Goal: Information Seeking & Learning: Learn about a topic

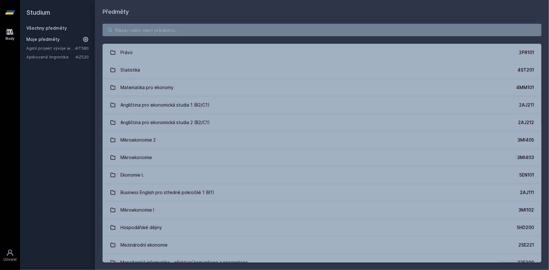
click at [143, 25] on input "search" at bounding box center [322, 30] width 439 height 13
paste input "4IZ520"
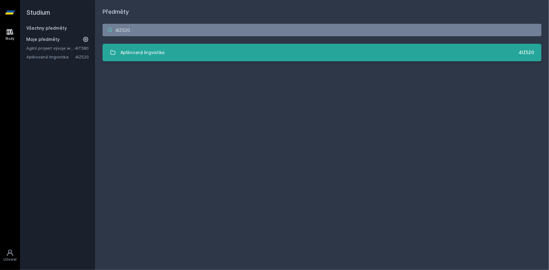
type input "4IZ520"
drag, startPoint x: 127, startPoint y: 49, endPoint x: 137, endPoint y: 56, distance: 12.0
click at [127, 49] on div "Aplikovaná lingvistika" at bounding box center [143, 52] width 44 height 13
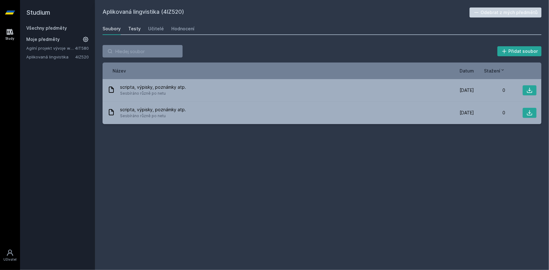
click at [133, 27] on div "Testy" at bounding box center [134, 29] width 13 height 6
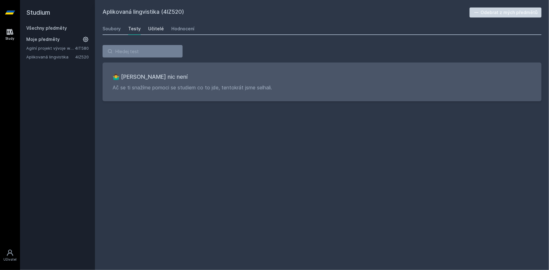
click at [149, 30] on div "Učitelé" at bounding box center [156, 29] width 16 height 6
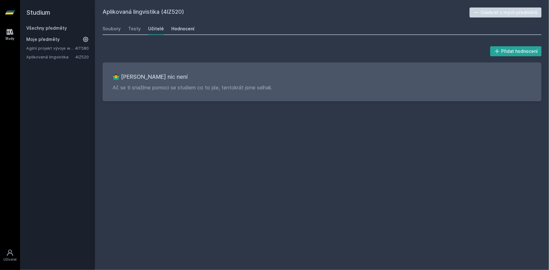
click at [180, 30] on div "Hodnocení" at bounding box center [182, 29] width 23 height 6
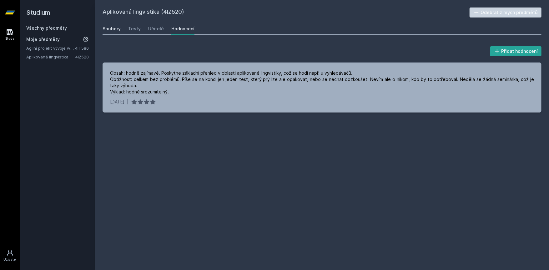
click at [109, 28] on div "Soubory" at bounding box center [112, 29] width 18 height 6
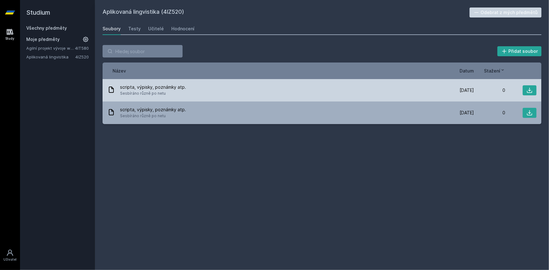
click at [140, 88] on span "scripta, výpisky, poznámky atp." at bounding box center [153, 87] width 66 height 6
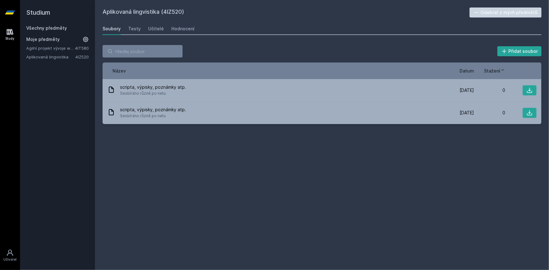
click at [199, 171] on div "Aplikovaná lingvistika (4IZ520) Odebrat z mých předmětů [GEOGRAPHIC_DATA] Testy…" at bounding box center [322, 135] width 439 height 255
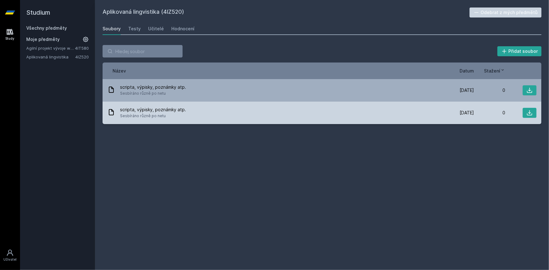
click at [158, 109] on span "scripta, výpisky, poznámky atp." at bounding box center [153, 110] width 66 height 6
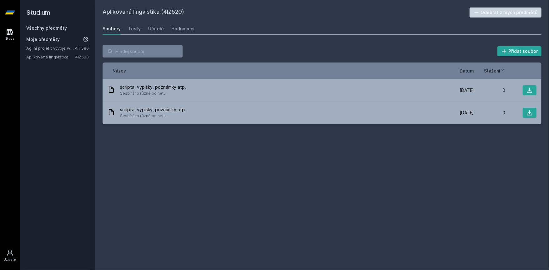
click at [173, 158] on div "Aplikovaná lingvistika (4IZ520) Odebrat z mých předmětů [GEOGRAPHIC_DATA] Testy…" at bounding box center [322, 135] width 439 height 255
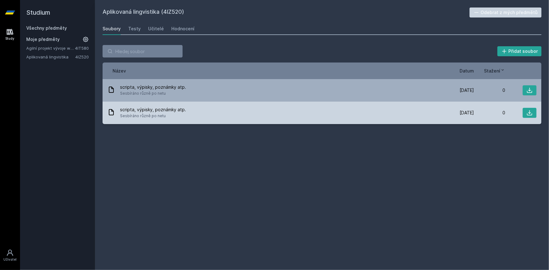
click at [166, 112] on span "scripta, výpisky, poznámky atp." at bounding box center [153, 110] width 66 height 6
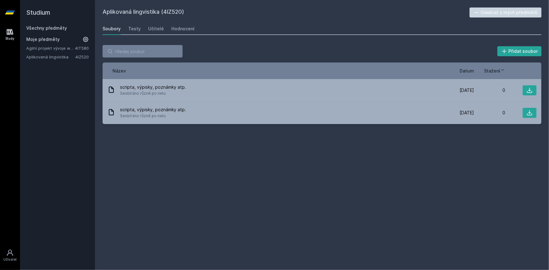
click at [163, 153] on div "Aplikovaná lingvistika (4IZ520) Odebrat z mých předmětů [GEOGRAPHIC_DATA] Testy…" at bounding box center [322, 135] width 439 height 255
click at [33, 25] on link "Všechny předměty" at bounding box center [46, 27] width 41 height 5
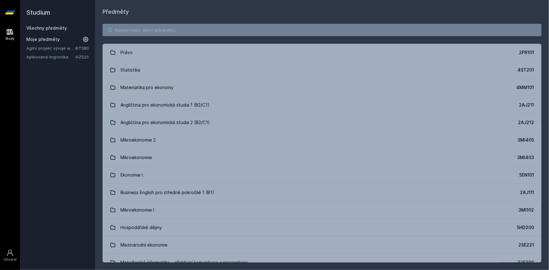
click at [163, 32] on input "search" at bounding box center [322, 30] width 439 height 13
paste input "4ES405"
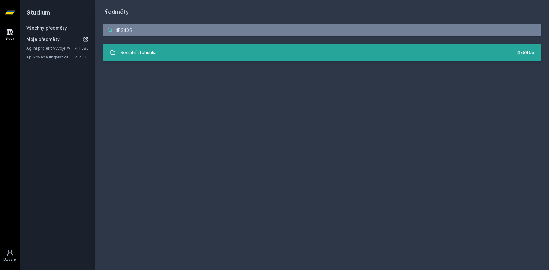
type input "4ES405"
click at [155, 53] on div "Sociální statistika" at bounding box center [139, 52] width 36 height 13
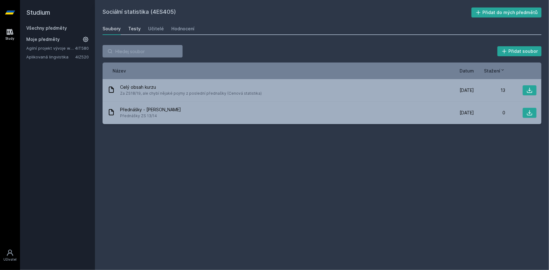
click at [133, 28] on div "Testy" at bounding box center [134, 29] width 13 height 6
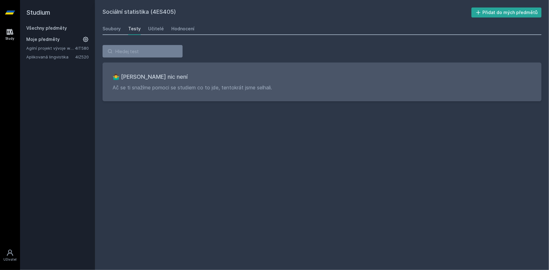
click at [97, 28] on div "Sociální statistika (4ES405) Přidat do mých předmětů [GEOGRAPHIC_DATA] Testy Uč…" at bounding box center [322, 135] width 454 height 270
click at [113, 29] on div "Soubory" at bounding box center [112, 29] width 18 height 6
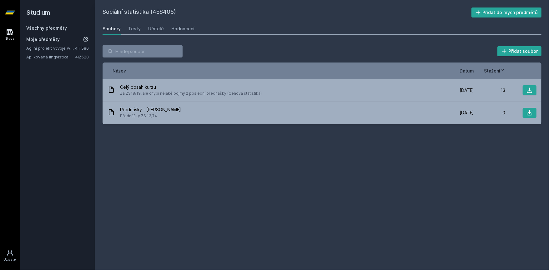
click at [146, 30] on div "Soubory Testy Učitelé Hodnocení" at bounding box center [322, 29] width 439 height 13
click at [151, 28] on div "Učitelé" at bounding box center [156, 29] width 16 height 6
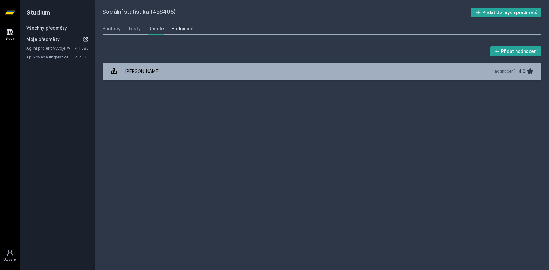
click at [182, 30] on div "Hodnocení" at bounding box center [182, 29] width 23 height 6
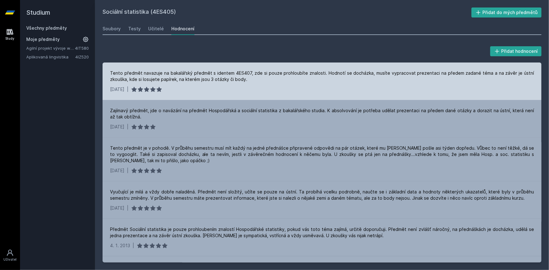
click at [125, 74] on div "Tento předmět navazuje na bakalářský předmět s identem 4ES407, zde si pouze pro…" at bounding box center [322, 76] width 424 height 13
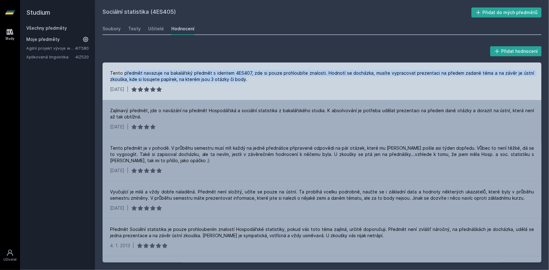
drag, startPoint x: 125, startPoint y: 74, endPoint x: 236, endPoint y: 79, distance: 110.9
click at [236, 79] on div "Tento předmět navazuje na bakalářský předmět s identem 4ES407, zde si pouze pro…" at bounding box center [322, 76] width 424 height 13
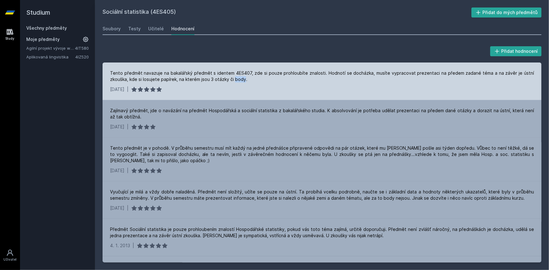
click at [236, 79] on div "Tento předmět navazuje na bakalářský předmět s identem 4ES407, zde si pouze pro…" at bounding box center [322, 76] width 424 height 13
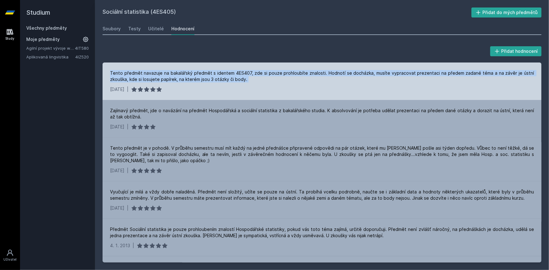
click at [236, 79] on div "Tento předmět navazuje na bakalářský předmět s identem 4ES407, zde si pouze pro…" at bounding box center [322, 76] width 424 height 13
click at [256, 83] on div "Tento předmět navazuje na bakalářský předmět s identem 4ES407, zde si pouze pro…" at bounding box center [322, 82] width 439 height 38
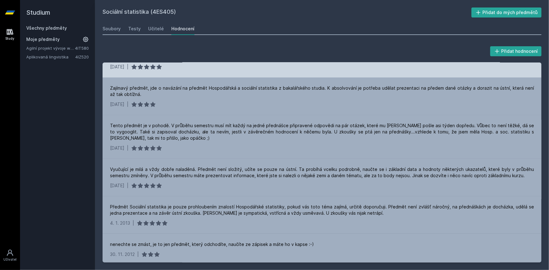
scroll to position [25, 0]
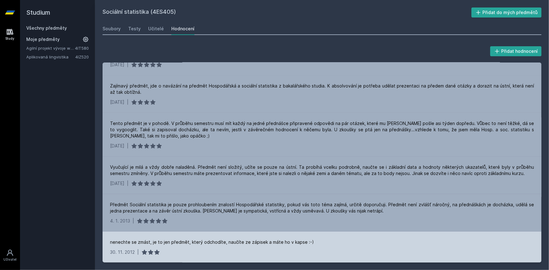
click at [113, 244] on div "nenechte se zmást, je to jen předmět, který odchodíte, naučíte ze zápisek a mát…" at bounding box center [212, 242] width 204 height 6
drag, startPoint x: 113, startPoint y: 244, endPoint x: 298, endPoint y: 243, distance: 184.6
click at [298, 243] on div "nenechte se zmást, je to jen předmět, který odchodíte, naučíte ze zápisek a mát…" at bounding box center [212, 242] width 204 height 6
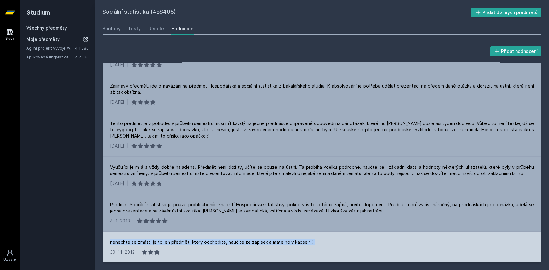
click at [298, 243] on div "nenechte se zmást, je to jen předmět, který odchodíte, naučíte ze zápisek a mát…" at bounding box center [212, 242] width 204 height 6
click at [309, 243] on div "nenechte se zmást, je to jen předmět, který odchodíte, naučíte ze zápisek a mát…" at bounding box center [322, 242] width 424 height 6
click at [153, 243] on div "nenechte se zmást, je to jen předmět, který odchodíte, naučíte ze zápisek a mát…" at bounding box center [212, 242] width 204 height 6
drag, startPoint x: 153, startPoint y: 243, endPoint x: 176, endPoint y: 241, distance: 23.6
click at [176, 241] on div "nenechte se zmást, je to jen předmět, který odchodíte, naučíte ze zápisek a mát…" at bounding box center [212, 242] width 204 height 6
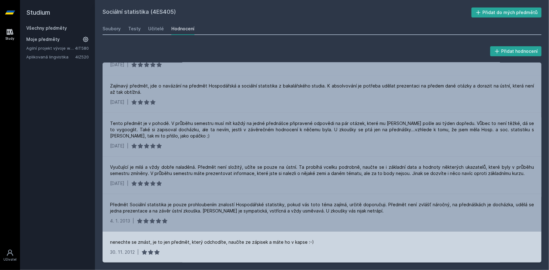
click at [191, 241] on div "nenechte se zmást, je to jen předmět, který odchodíte, naučíte ze zápisek a mát…" at bounding box center [212, 242] width 204 height 6
drag, startPoint x: 201, startPoint y: 241, endPoint x: 217, endPoint y: 241, distance: 15.3
click at [217, 241] on div "nenechte se zmást, je to jen předmět, který odchodíte, naučíte ze zápisek a mát…" at bounding box center [212, 242] width 204 height 6
click at [227, 240] on div "nenechte se zmást, je to jen předmět, který odchodíte, naučíte ze zápisek a mát…" at bounding box center [212, 242] width 204 height 6
